Goal: Information Seeking & Learning: Check status

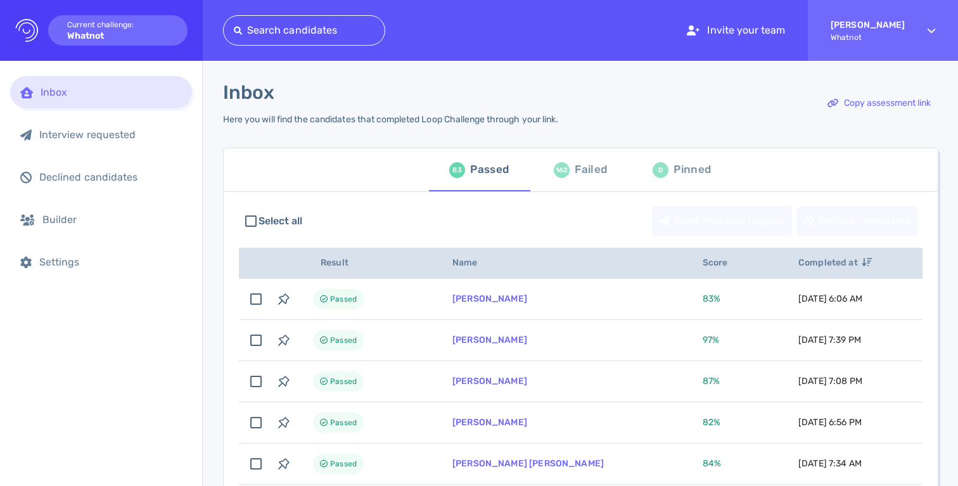
click at [570, 186] on div "162 Failed" at bounding box center [580, 169] width 53 height 35
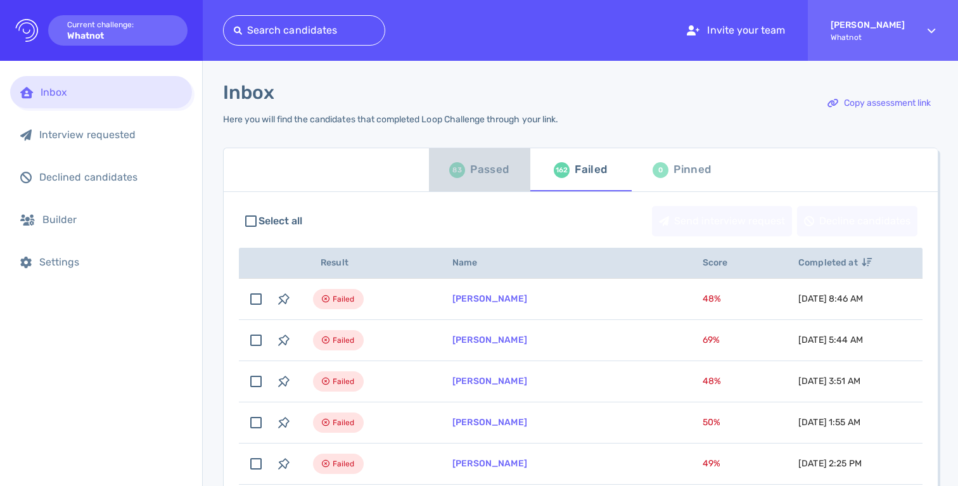
click at [486, 172] on div "Passed" at bounding box center [489, 169] width 39 height 19
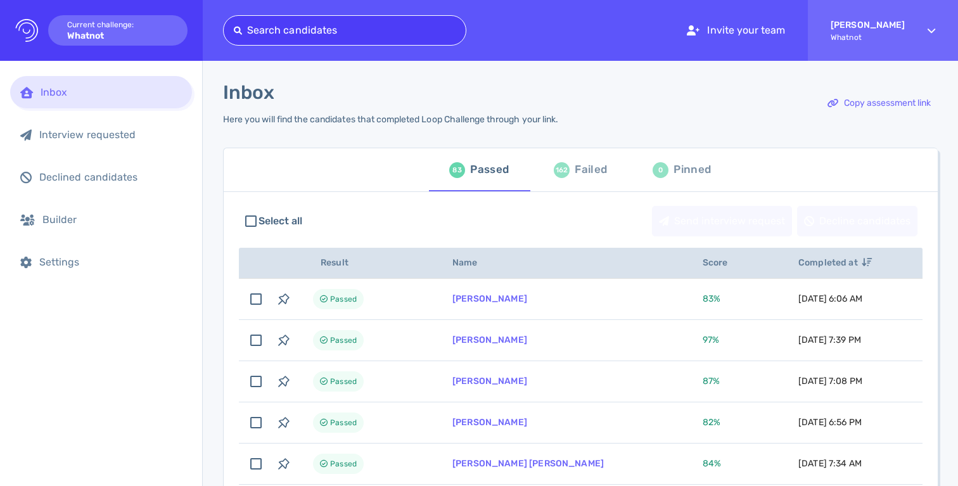
click at [279, 34] on div at bounding box center [345, 31] width 222 height 18
type input "c"
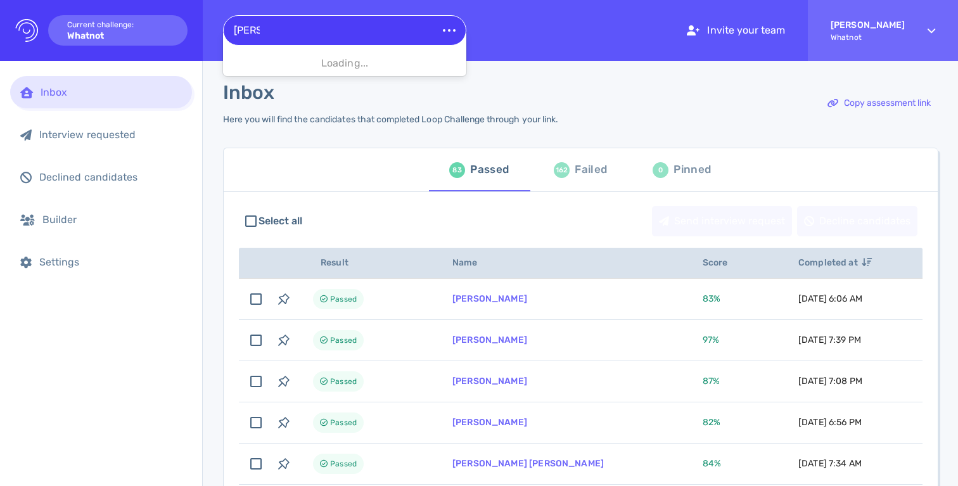
type input "vega"
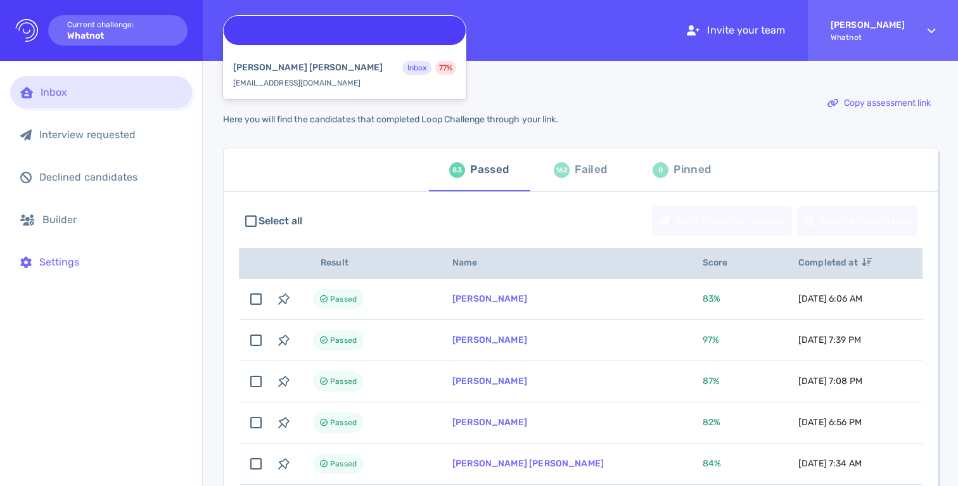
click at [153, 252] on div "Settings" at bounding box center [101, 262] width 182 height 32
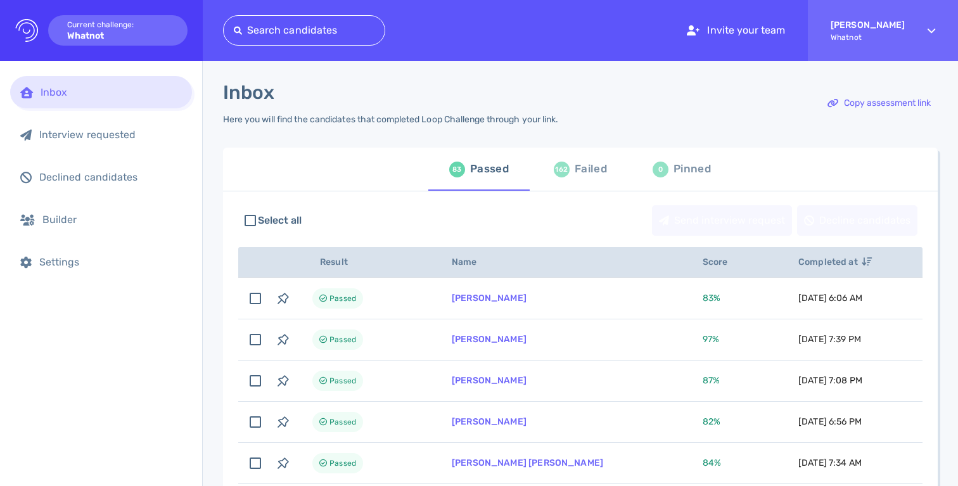
scroll to position [73, 0]
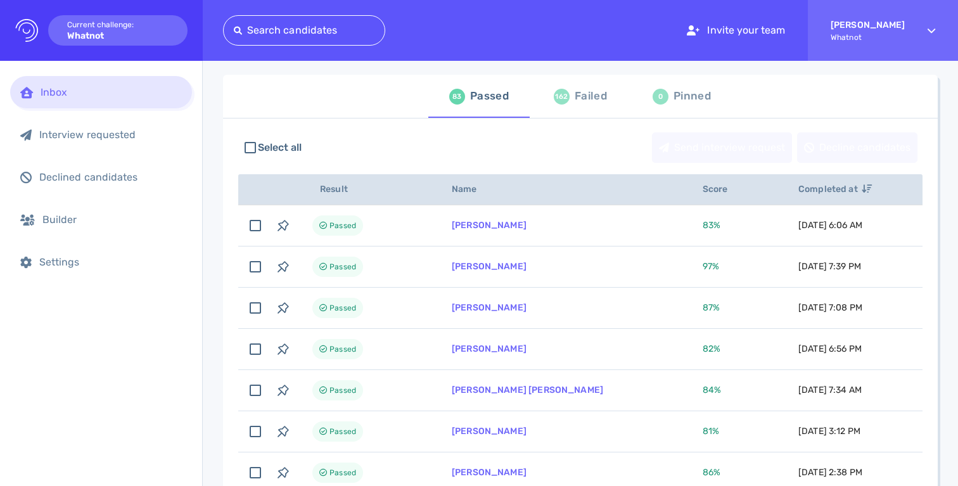
click at [569, 99] on div "162 Failed" at bounding box center [580, 96] width 53 height 35
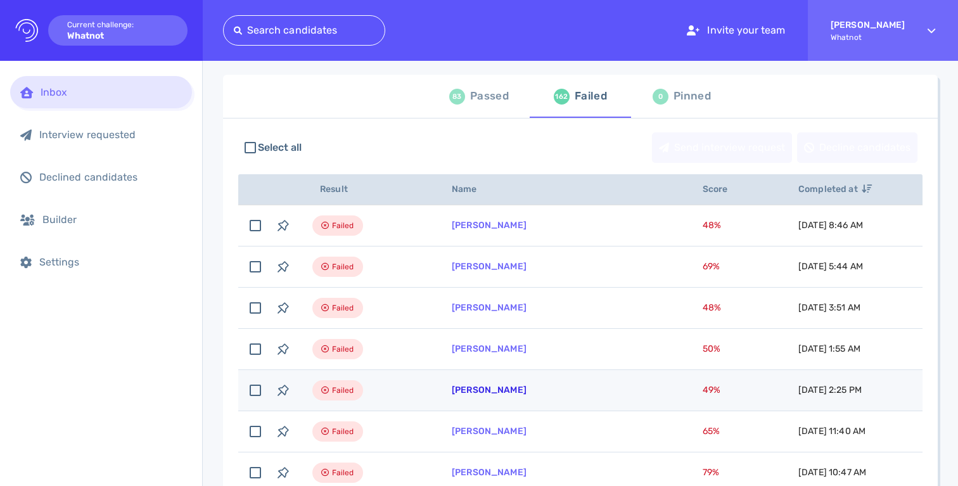
click at [478, 394] on link "[PERSON_NAME]" at bounding box center [489, 390] width 75 height 11
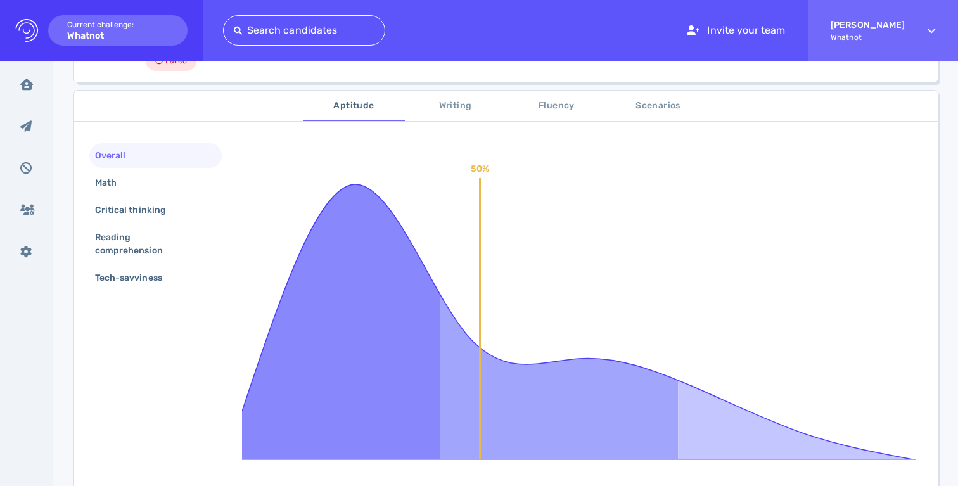
scroll to position [74, 0]
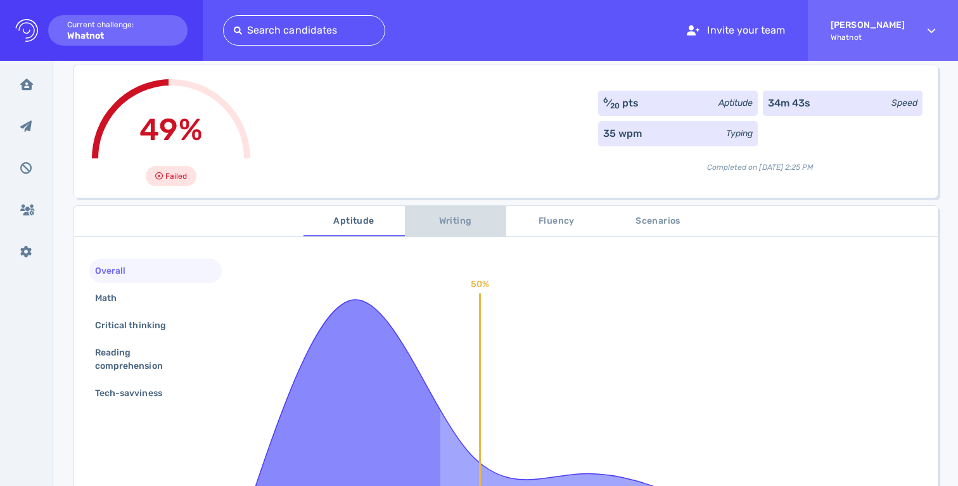
click at [449, 222] on span "Writing" at bounding box center [456, 222] width 86 height 16
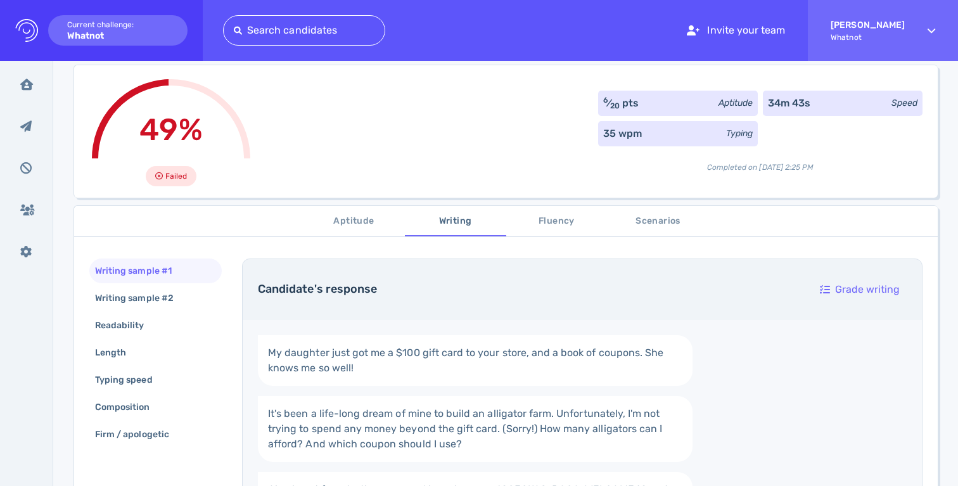
click at [526, 229] on button "Fluency" at bounding box center [556, 221] width 101 height 30
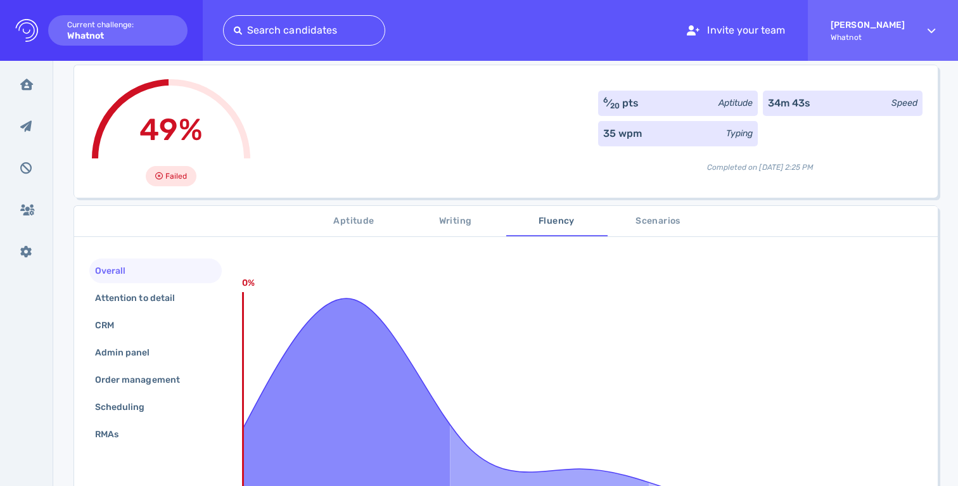
click at [640, 219] on span "Scenarios" at bounding box center [658, 222] width 86 height 16
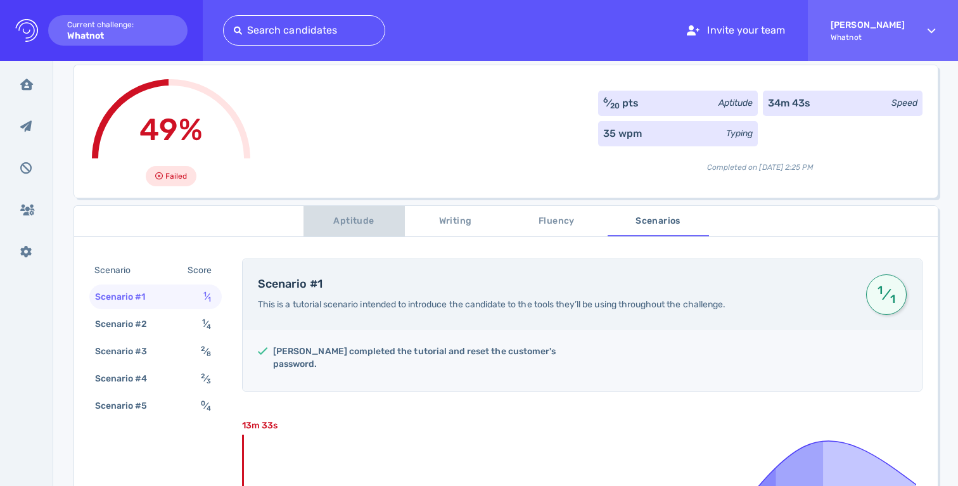
click at [346, 228] on span "Aptitude" at bounding box center [354, 222] width 86 height 16
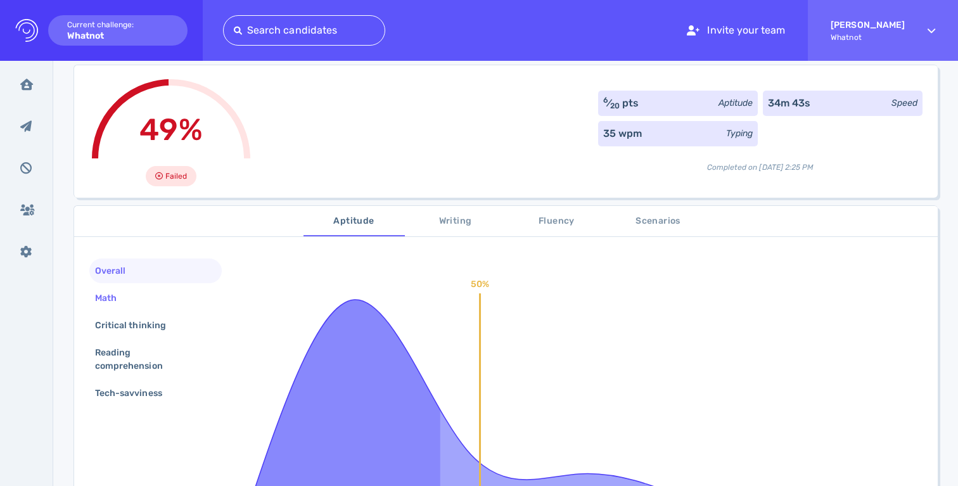
click at [146, 310] on div "Math" at bounding box center [155, 298] width 132 height 25
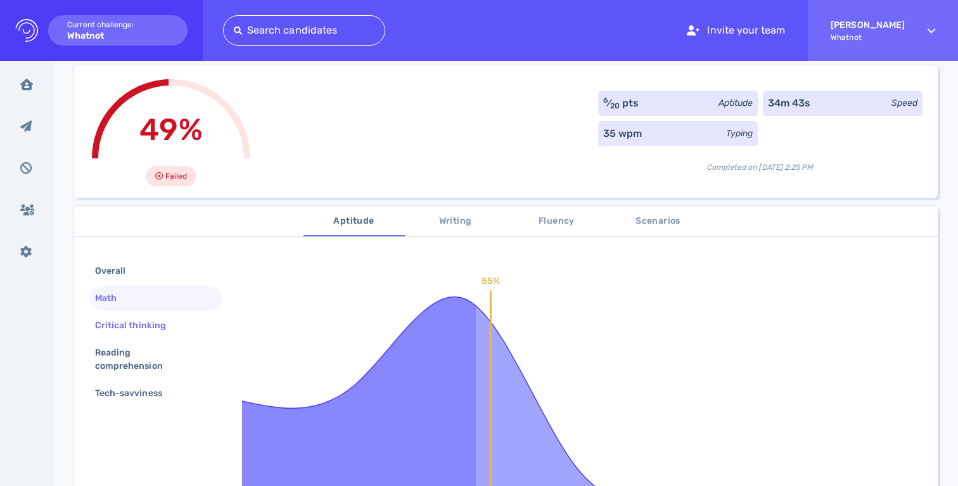
click at [141, 329] on div "Critical thinking" at bounding box center [137, 325] width 89 height 18
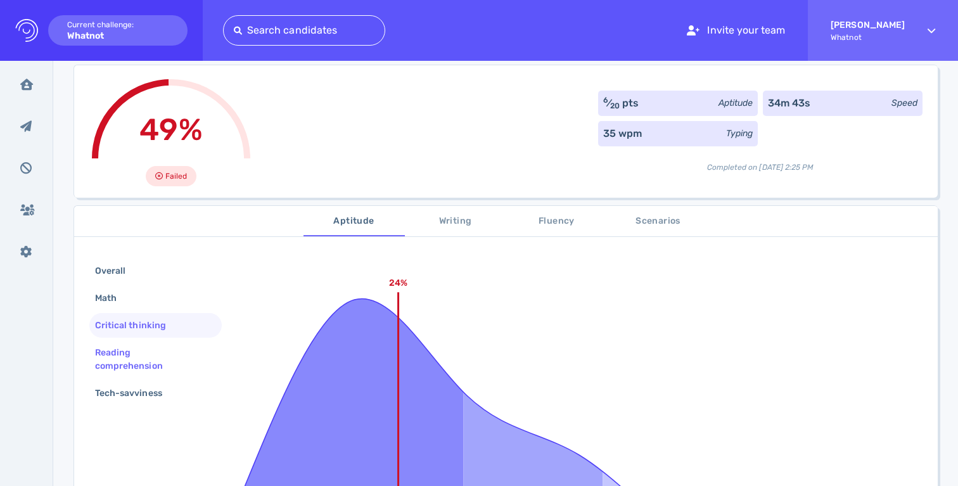
click at [136, 344] on div "Reading comprehension" at bounding box center [151, 360] width 116 height 32
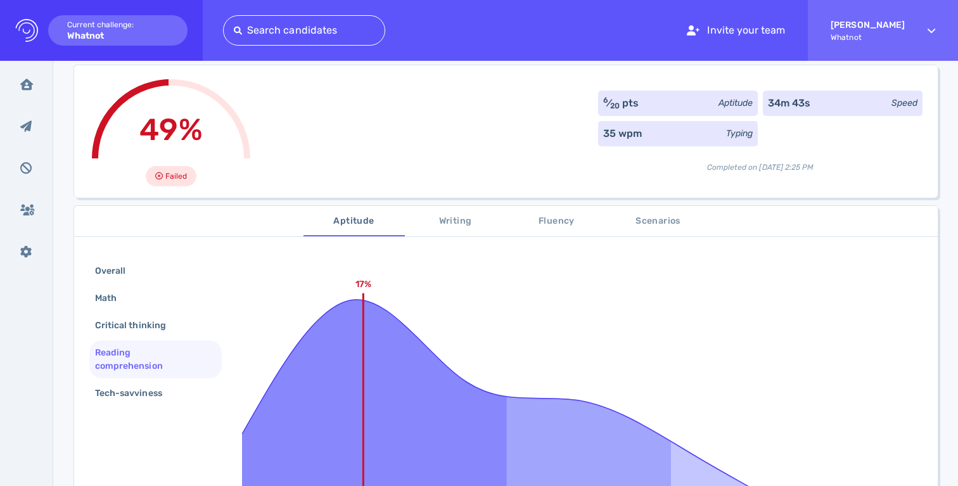
click at [134, 368] on div "Reading comprehension" at bounding box center [151, 360] width 116 height 32
click at [136, 365] on div "Reading comprehension" at bounding box center [151, 360] width 116 height 32
click at [130, 401] on div "Tech-savviness" at bounding box center [135, 393] width 85 height 18
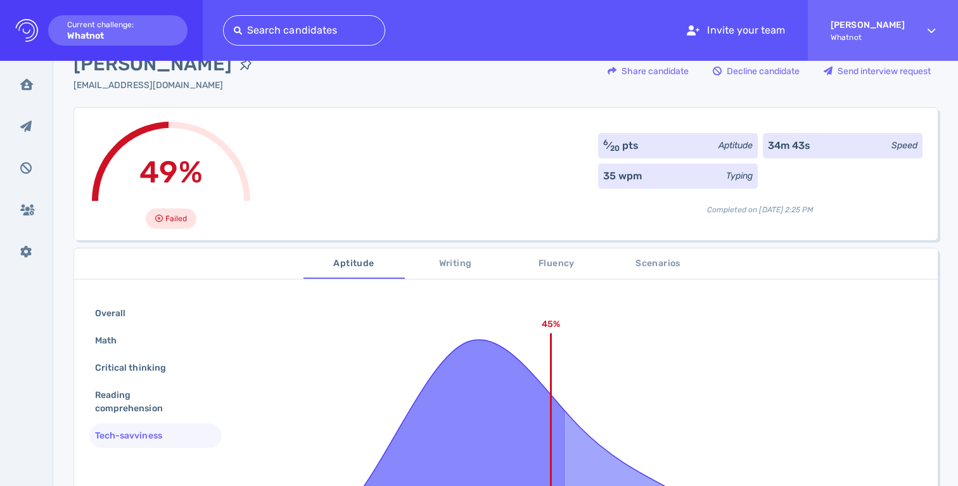
scroll to position [0, 0]
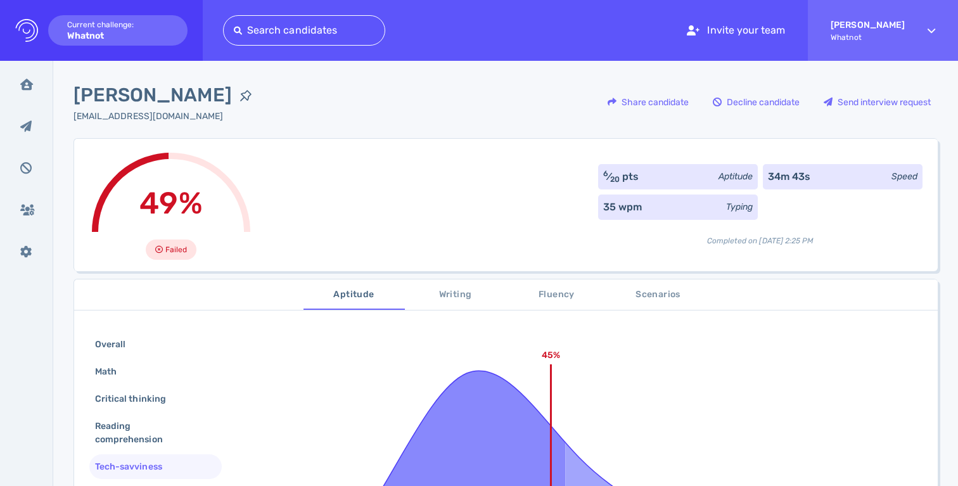
click at [656, 297] on span "Scenarios" at bounding box center [658, 295] width 86 height 16
